Goal: Find specific page/section

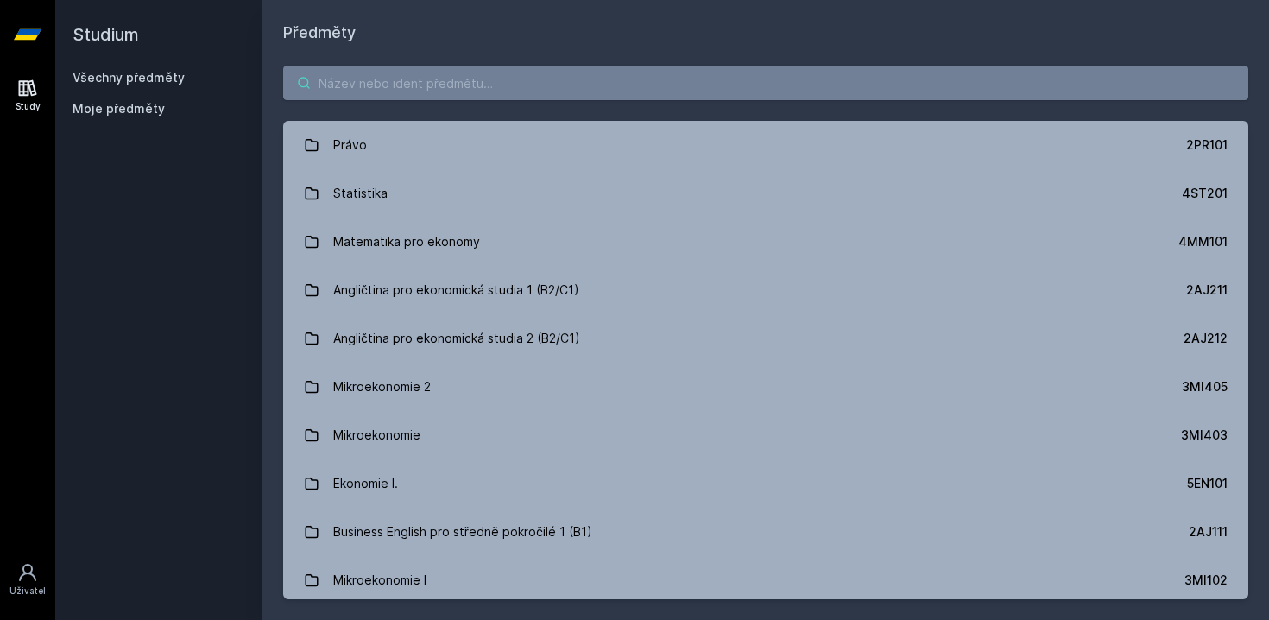
click at [458, 81] on input "search" at bounding box center [765, 83] width 965 height 35
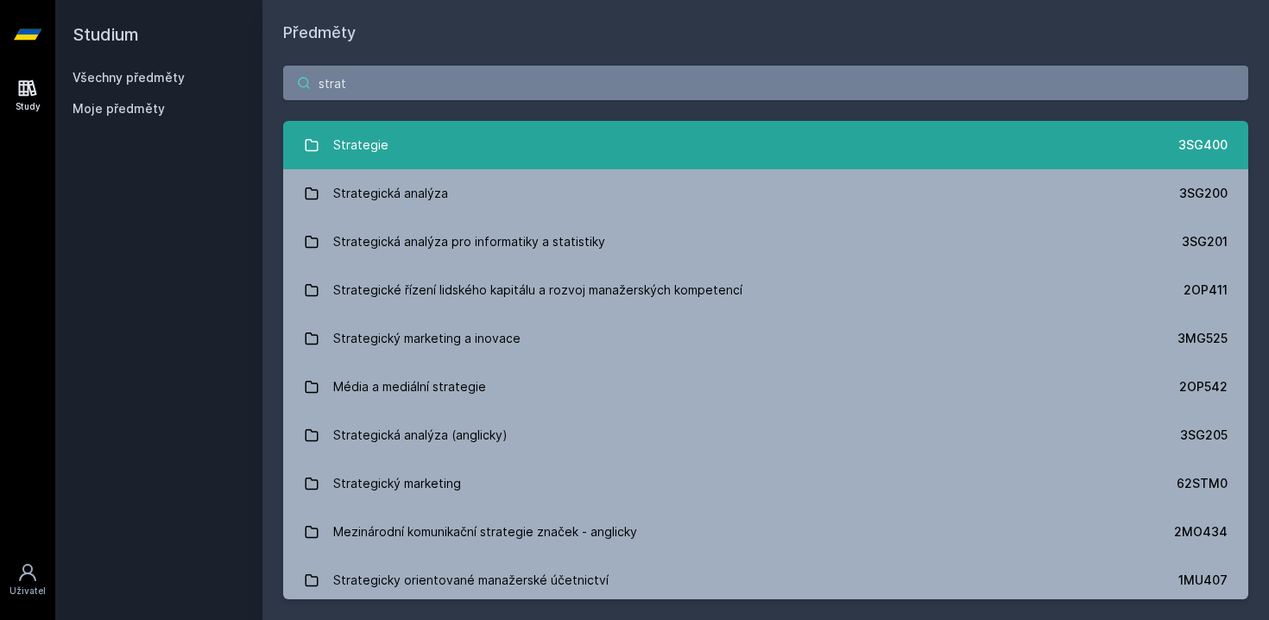
type input "strat"
click at [485, 154] on link "Strategie 3SG400" at bounding box center [765, 145] width 965 height 48
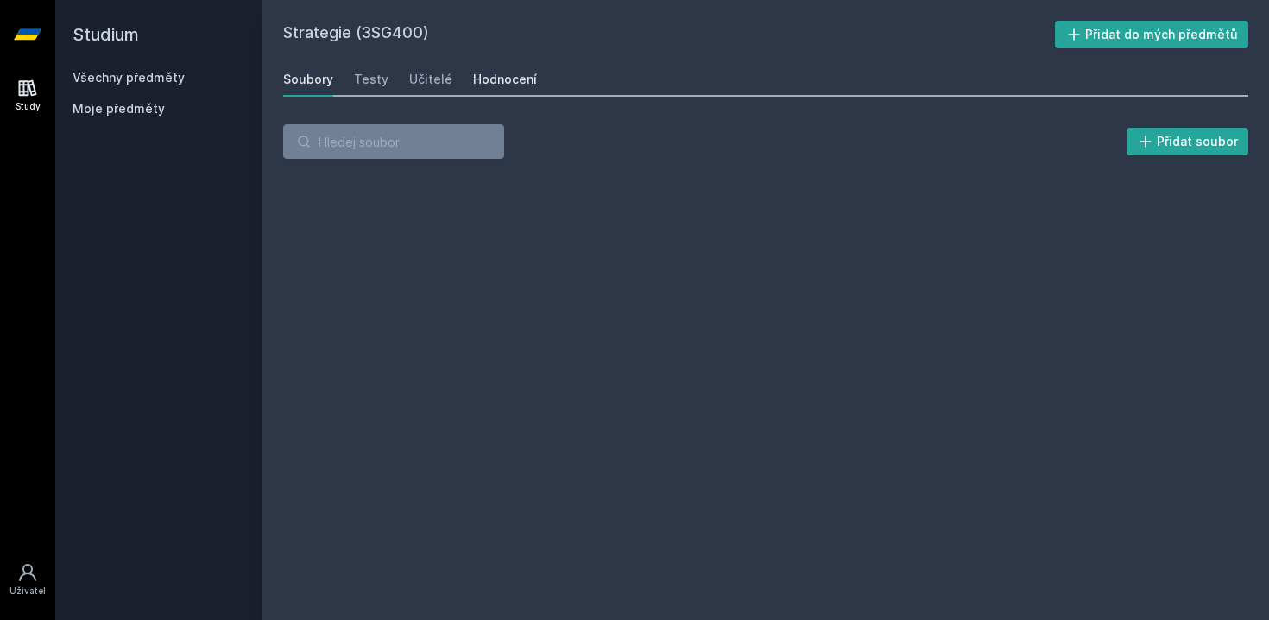
click at [479, 85] on div "Hodnocení" at bounding box center [505, 79] width 64 height 17
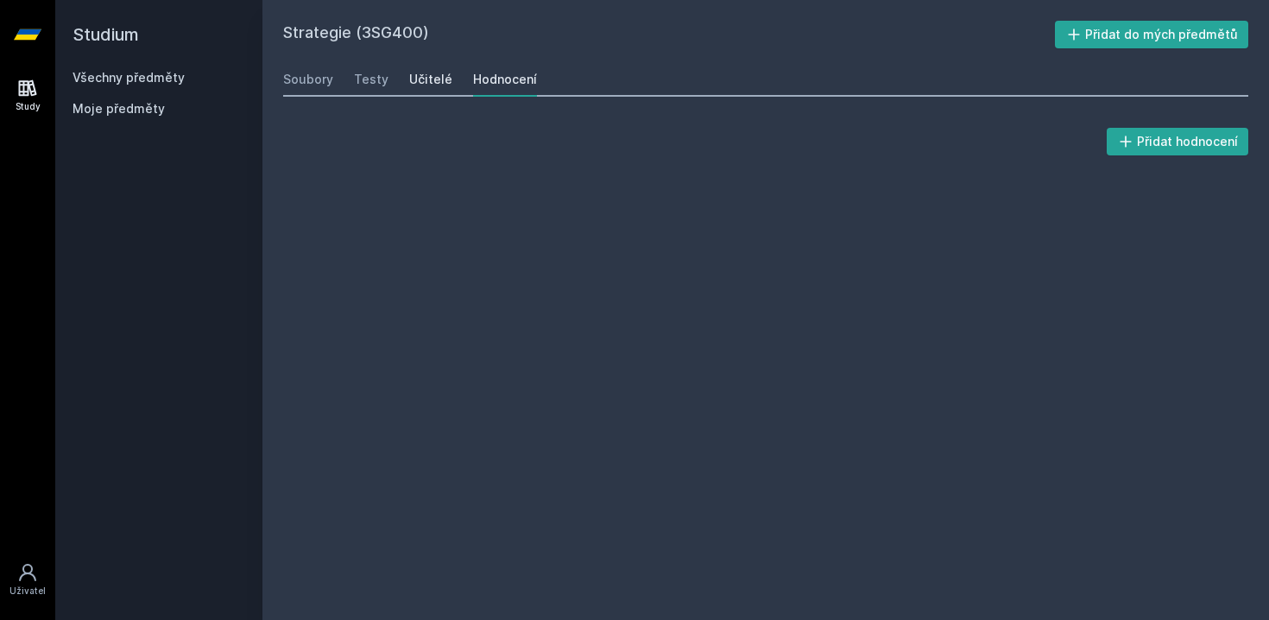
click at [424, 81] on div "Učitelé" at bounding box center [430, 79] width 43 height 17
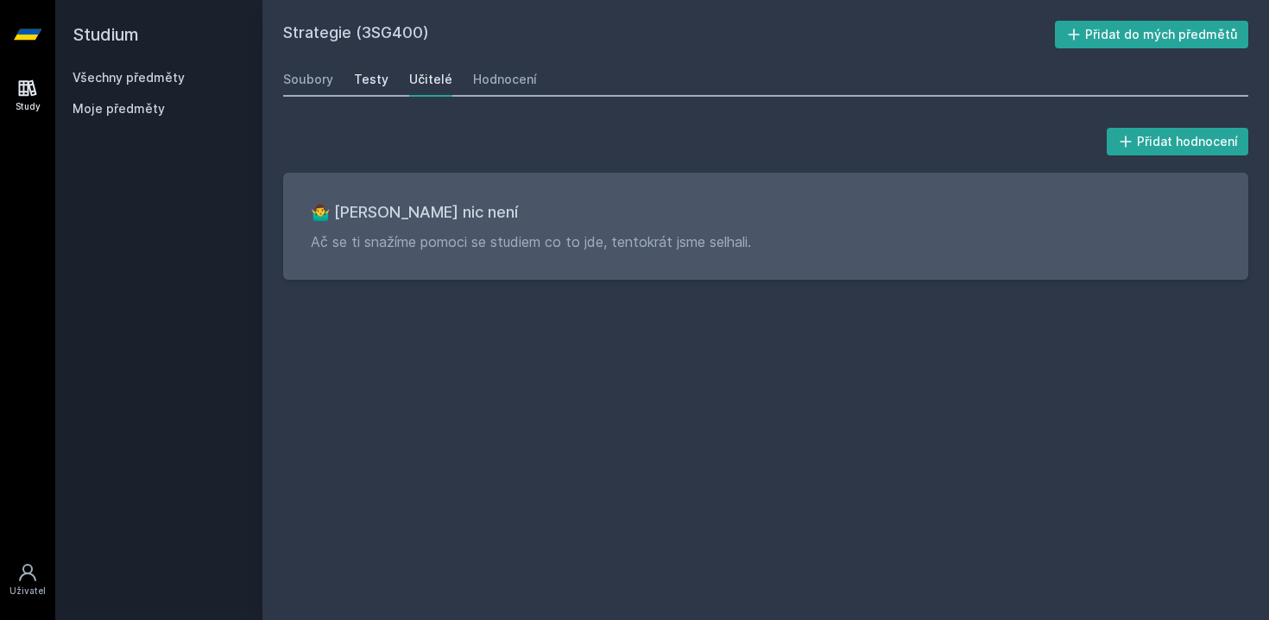
click at [378, 86] on div "Testy" at bounding box center [371, 79] width 35 height 17
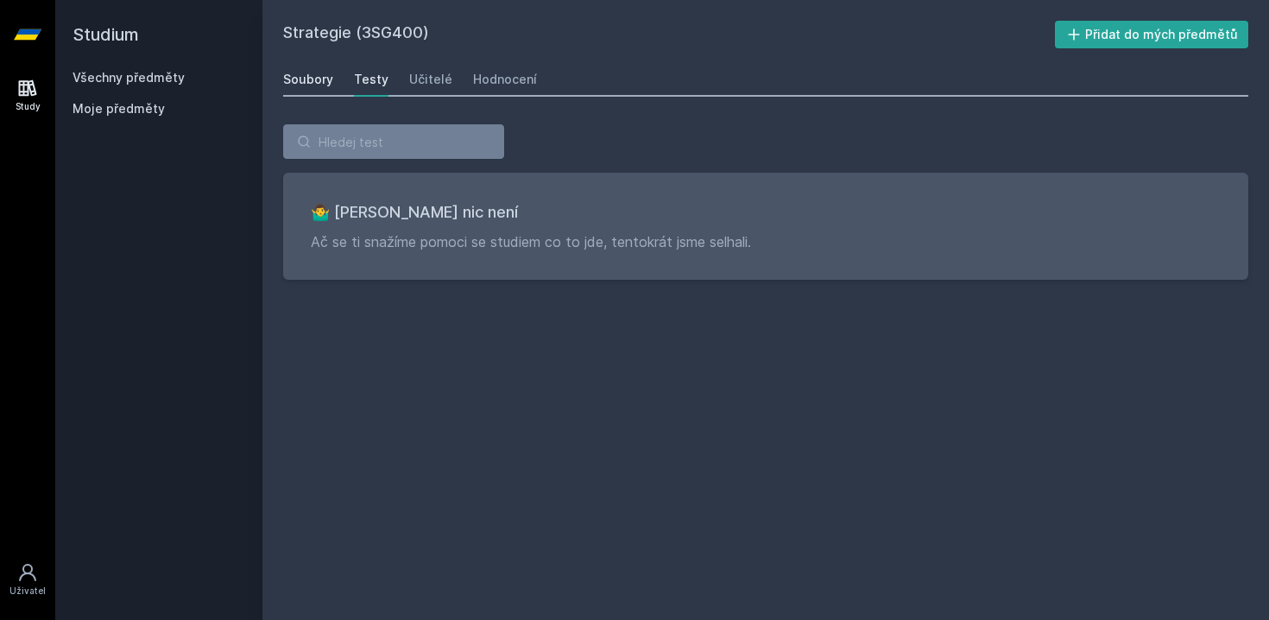
click at [314, 80] on div "Soubory" at bounding box center [308, 79] width 50 height 17
